Goal: Task Accomplishment & Management: Manage account settings

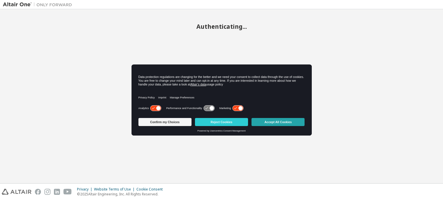
click at [278, 123] on button "Accept All Cookies" at bounding box center [277, 122] width 53 height 8
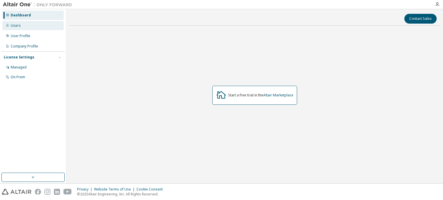
click at [18, 27] on div "Users" at bounding box center [16, 25] width 10 height 5
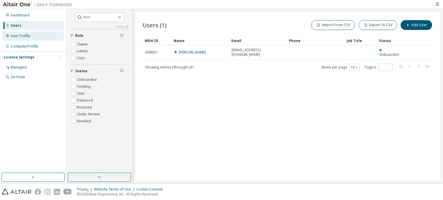
click at [33, 39] on div "User Profile" at bounding box center [32, 35] width 61 height 9
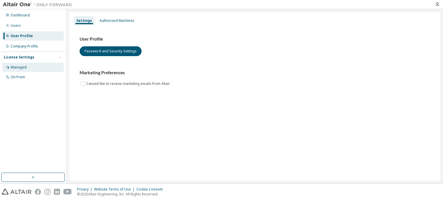
click at [21, 67] on div "Managed" at bounding box center [19, 67] width 16 height 5
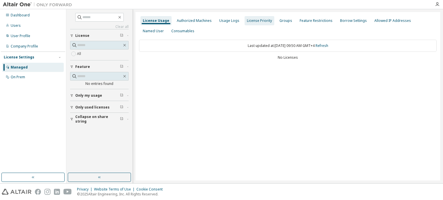
click at [259, 22] on div "License Priority" at bounding box center [259, 20] width 25 height 5
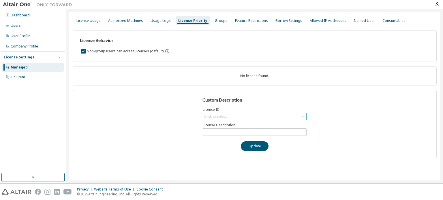
click at [222, 116] on div "Click to select" at bounding box center [215, 116] width 22 height 5
click at [24, 76] on div "On Prem" at bounding box center [18, 77] width 14 height 5
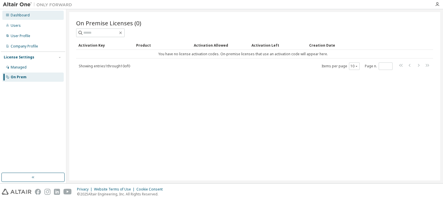
click at [23, 15] on div "Dashboard" at bounding box center [20, 15] width 19 height 5
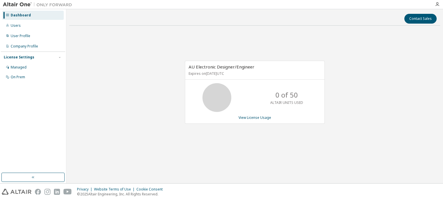
click at [217, 69] on span "AU Electronic Designer/Engineer" at bounding box center [222, 67] width 66 height 6
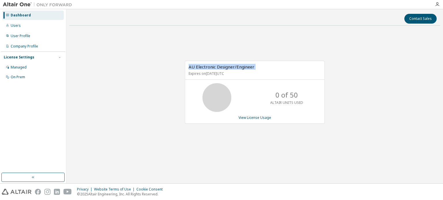
click at [217, 69] on span "AU Electronic Designer/Engineer" at bounding box center [222, 67] width 66 height 6
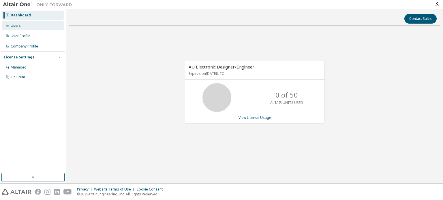
click at [16, 25] on div "Users" at bounding box center [16, 25] width 10 height 5
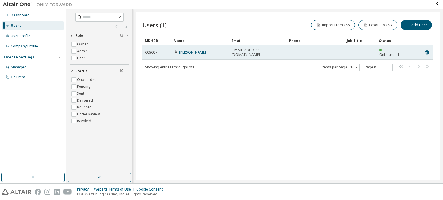
click at [249, 50] on span "[EMAIL_ADDRESS][DOMAIN_NAME]" at bounding box center [257, 52] width 52 height 9
click at [182, 50] on link "[PERSON_NAME]" at bounding box center [192, 52] width 27 height 5
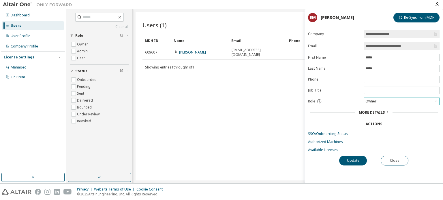
click at [393, 100] on div "Owner" at bounding box center [401, 101] width 75 height 7
click at [385, 108] on li "Admin" at bounding box center [401, 107] width 74 height 7
click at [361, 160] on button "Update" at bounding box center [353, 161] width 28 height 10
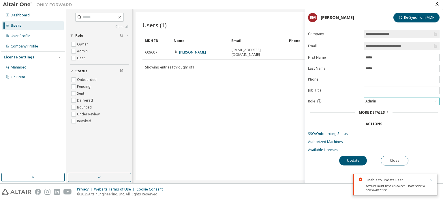
click at [382, 100] on div "Admin" at bounding box center [401, 101] width 75 height 7
click at [373, 114] on li "Owner" at bounding box center [401, 115] width 74 height 7
click at [355, 157] on button "Update" at bounding box center [353, 161] width 28 height 10
click at [421, 18] on button "Re-Sync from MDH" at bounding box center [416, 18] width 46 height 10
click at [20, 67] on div "Managed" at bounding box center [19, 67] width 16 height 5
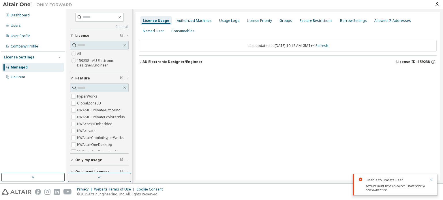
click at [141, 62] on icon "button" at bounding box center [140, 61] width 3 height 3
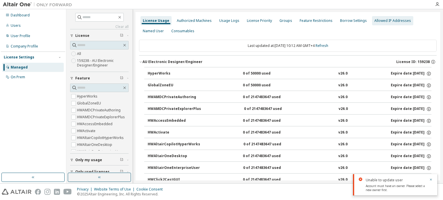
click at [382, 22] on div "Allowed IP Addresses" at bounding box center [392, 20] width 37 height 5
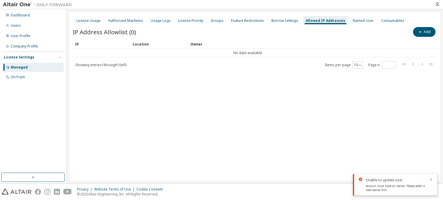
click at [406, 186] on div "Account must have an owner. Please select a new owner first." at bounding box center [396, 188] width 60 height 9
click at [381, 183] on div at bounding box center [396, 183] width 60 height 1
click at [431, 180] on icon "button" at bounding box center [430, 179] width 3 height 3
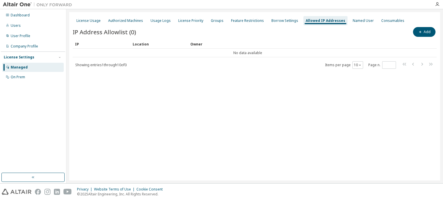
click at [240, 108] on div "License Usage Authorized Machines Usage Logs License Priority Groups Feature Re…" at bounding box center [254, 96] width 371 height 169
click at [126, 21] on div "Authorized Machines" at bounding box center [125, 20] width 35 height 5
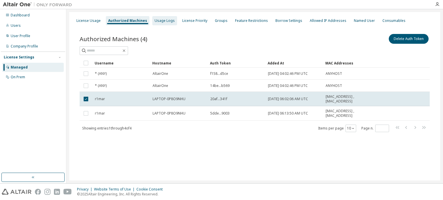
click at [160, 23] on div "Usage Logs" at bounding box center [165, 20] width 20 height 5
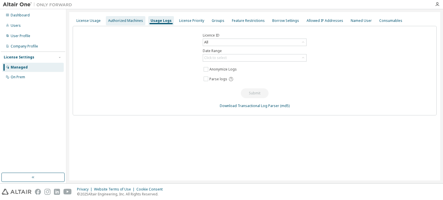
click at [118, 20] on div "Authorized Machines" at bounding box center [125, 20] width 35 height 5
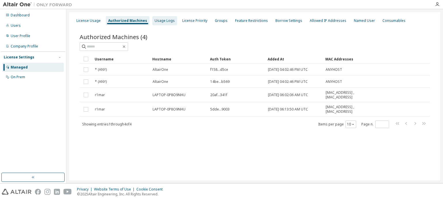
click at [156, 21] on div "Usage Logs" at bounding box center [165, 20] width 20 height 5
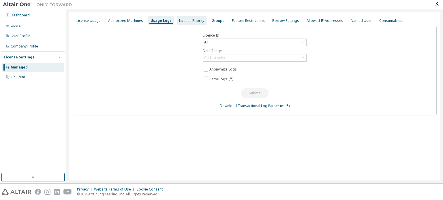
click at [190, 19] on div "License Priority" at bounding box center [191, 20] width 25 height 5
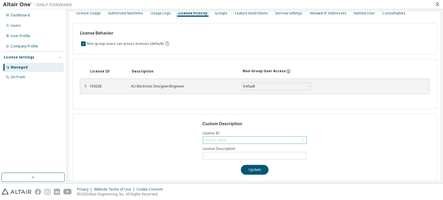
scroll to position [11, 0]
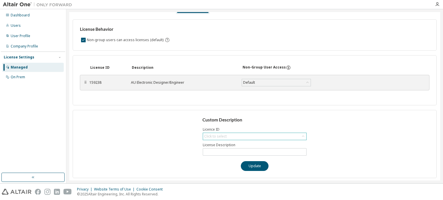
click at [218, 137] on div "Click to select" at bounding box center [215, 136] width 22 height 5
click at [220, 155] on li "159238 - AU Electronic Designer/Engineer" at bounding box center [253, 151] width 102 height 7
type input "**********"
click at [257, 169] on button "Update" at bounding box center [255, 166] width 28 height 10
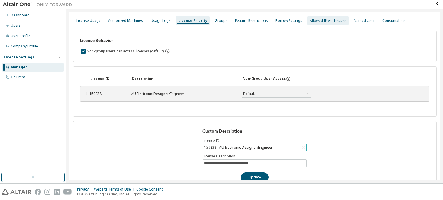
click at [312, 23] on div "Allowed IP Addresses" at bounding box center [328, 20] width 37 height 5
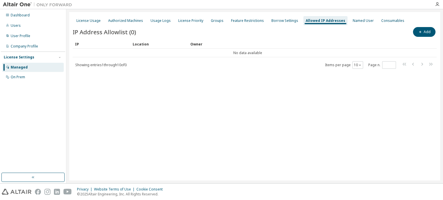
click at [157, 89] on div "License Usage Authorized Machines Usage Logs License Priority Groups Feature Re…" at bounding box center [254, 96] width 371 height 169
click at [431, 29] on button "Add" at bounding box center [424, 32] width 22 height 10
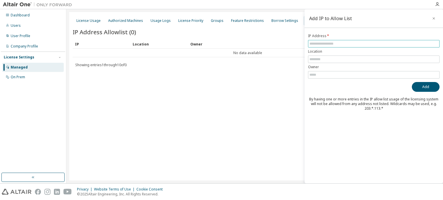
click at [333, 40] on span at bounding box center [373, 43] width 131 height 7
click at [328, 44] on input "text" at bounding box center [373, 44] width 129 height 5
paste input "**********"
type input "**********"
click at [318, 60] on input "text" at bounding box center [373, 59] width 129 height 5
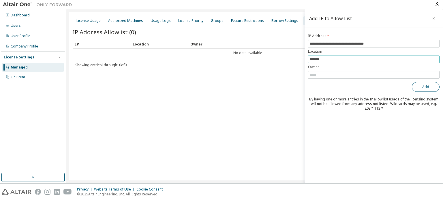
type input "*******"
click at [418, 87] on button "Add" at bounding box center [426, 87] width 28 height 10
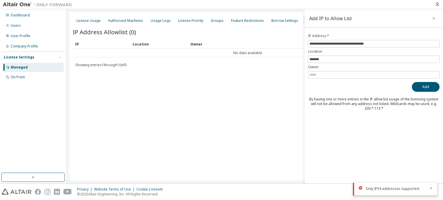
click at [415, 30] on div "**********" at bounding box center [373, 96] width 138 height 174
click at [343, 44] on input "**********" at bounding box center [373, 44] width 129 height 5
paste input "text"
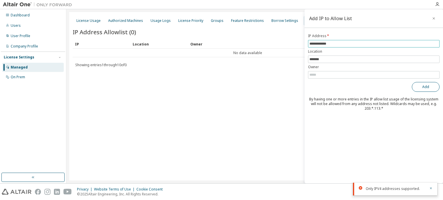
type input "**********"
click at [428, 86] on button "Add" at bounding box center [426, 87] width 28 height 10
